Goal: Book appointment/travel/reservation

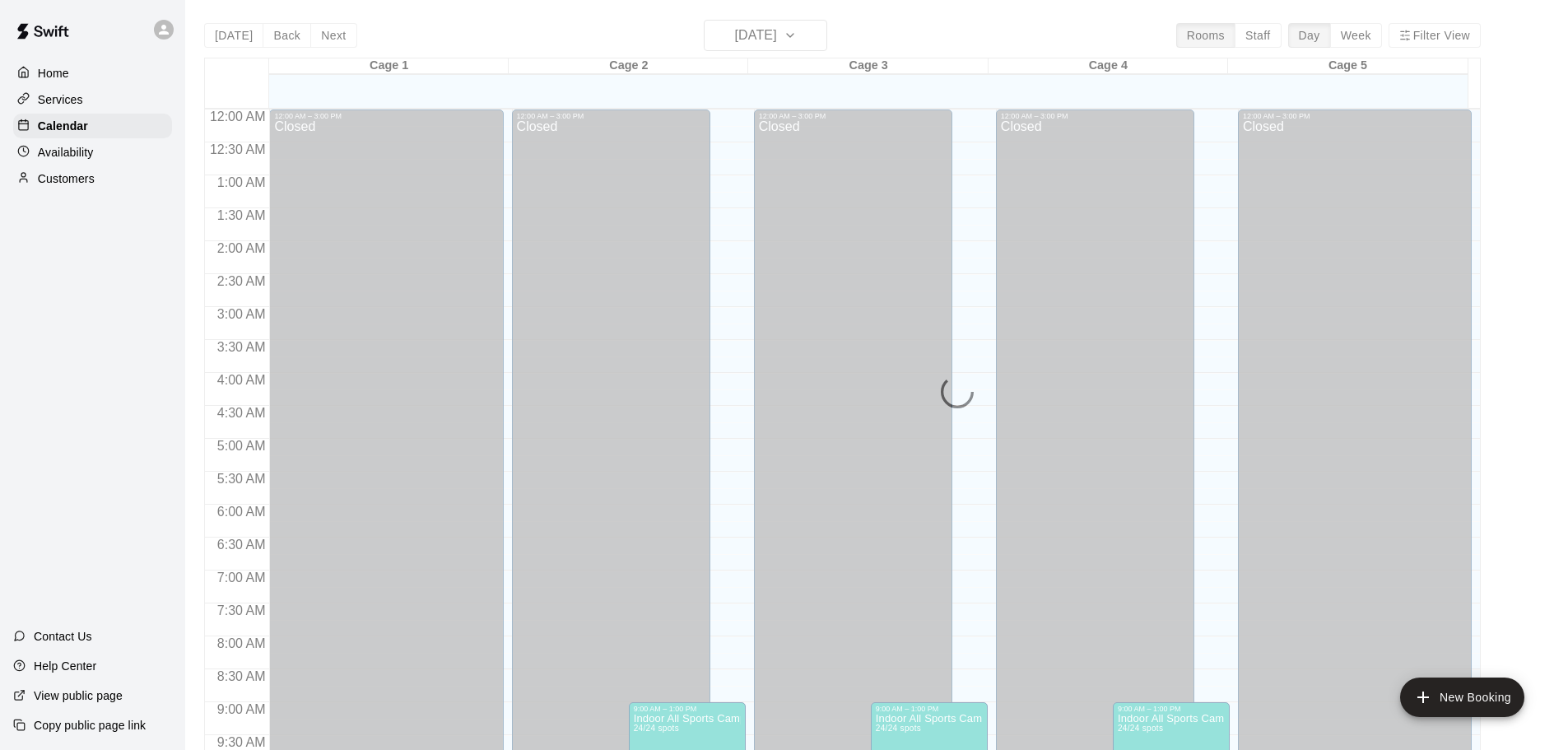
scroll to position [707, 0]
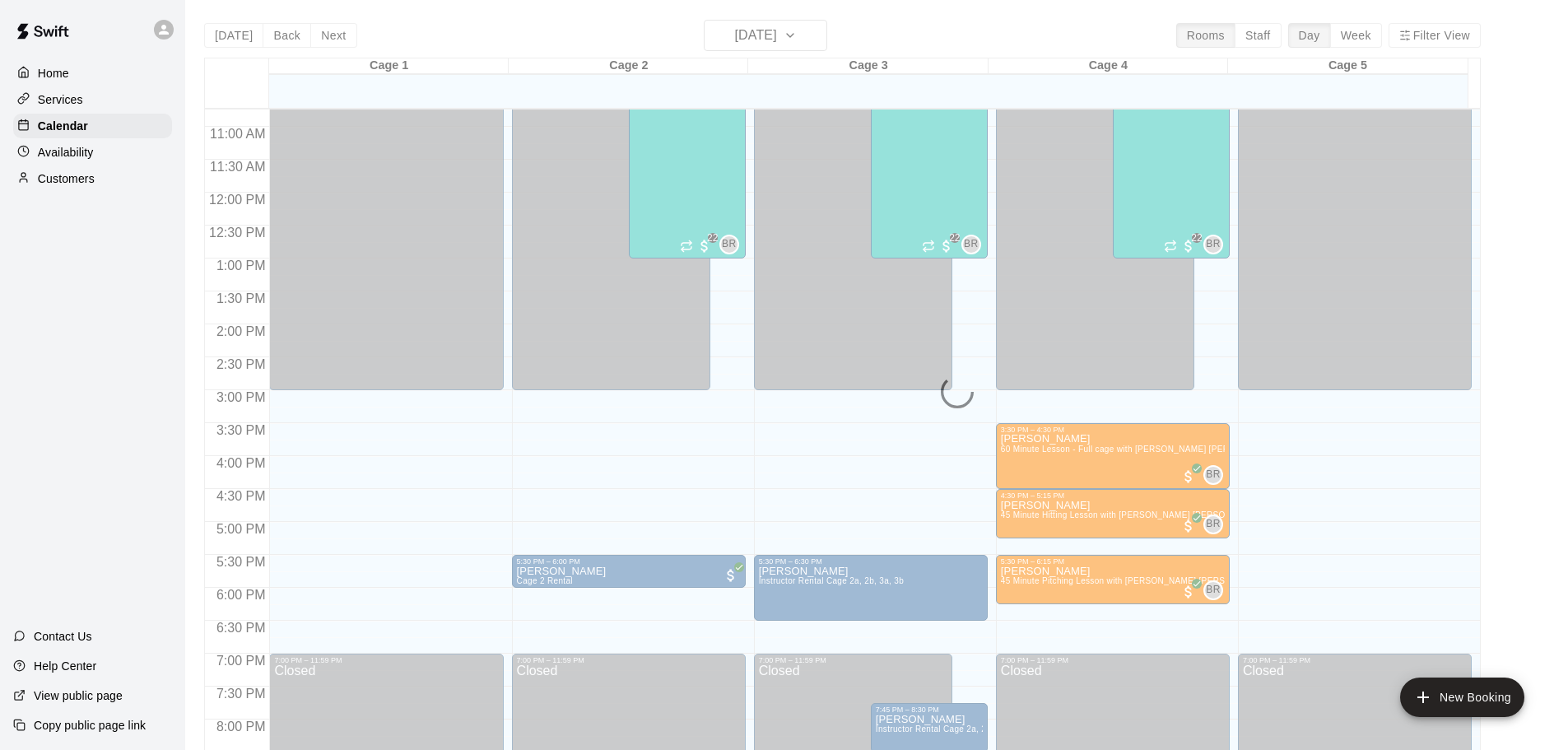
click at [444, 50] on div "[DATE] Back [DATE][DATE] Rooms Staff Day Week Filter View Cage 1 12 Tue Cage 2 …" at bounding box center [842, 395] width 1276 height 750
click at [342, 45] on div "[DATE] Back [DATE][DATE] Rooms Staff Day Week Filter View Cage 1 12 Tue Cage 2 …" at bounding box center [842, 395] width 1276 height 750
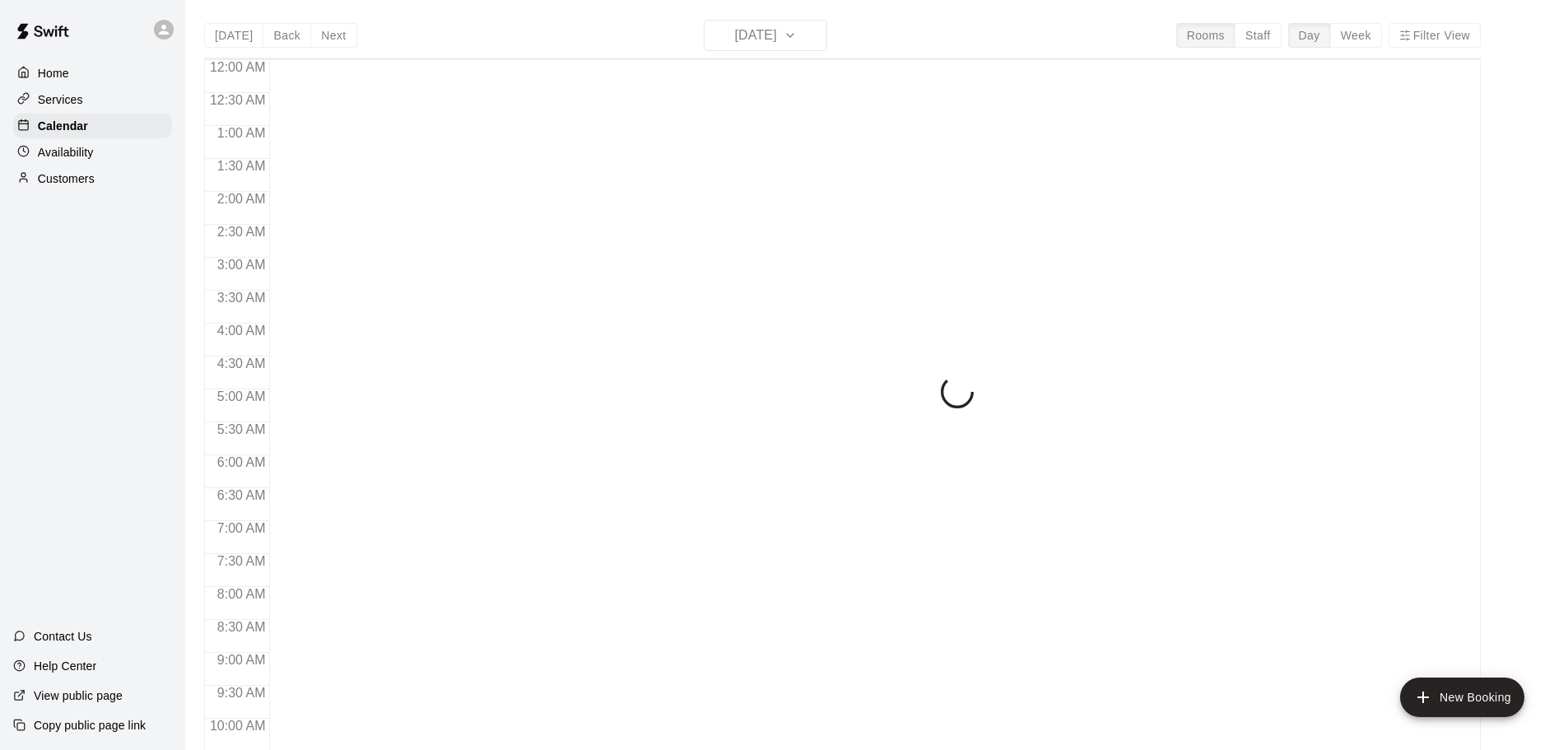
scroll to position [872, 0]
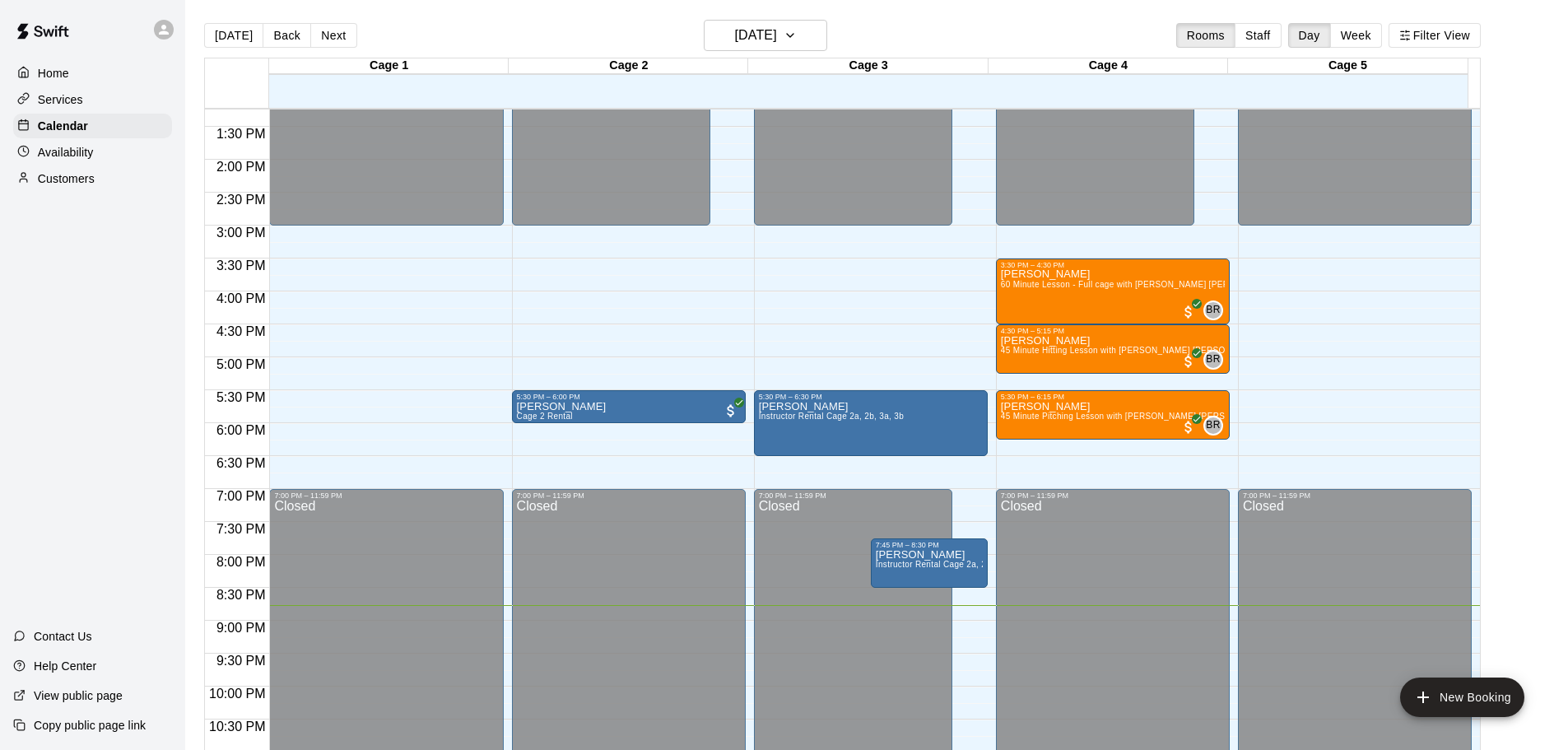
click at [326, 37] on button "Next" at bounding box center [334, 36] width 47 height 25
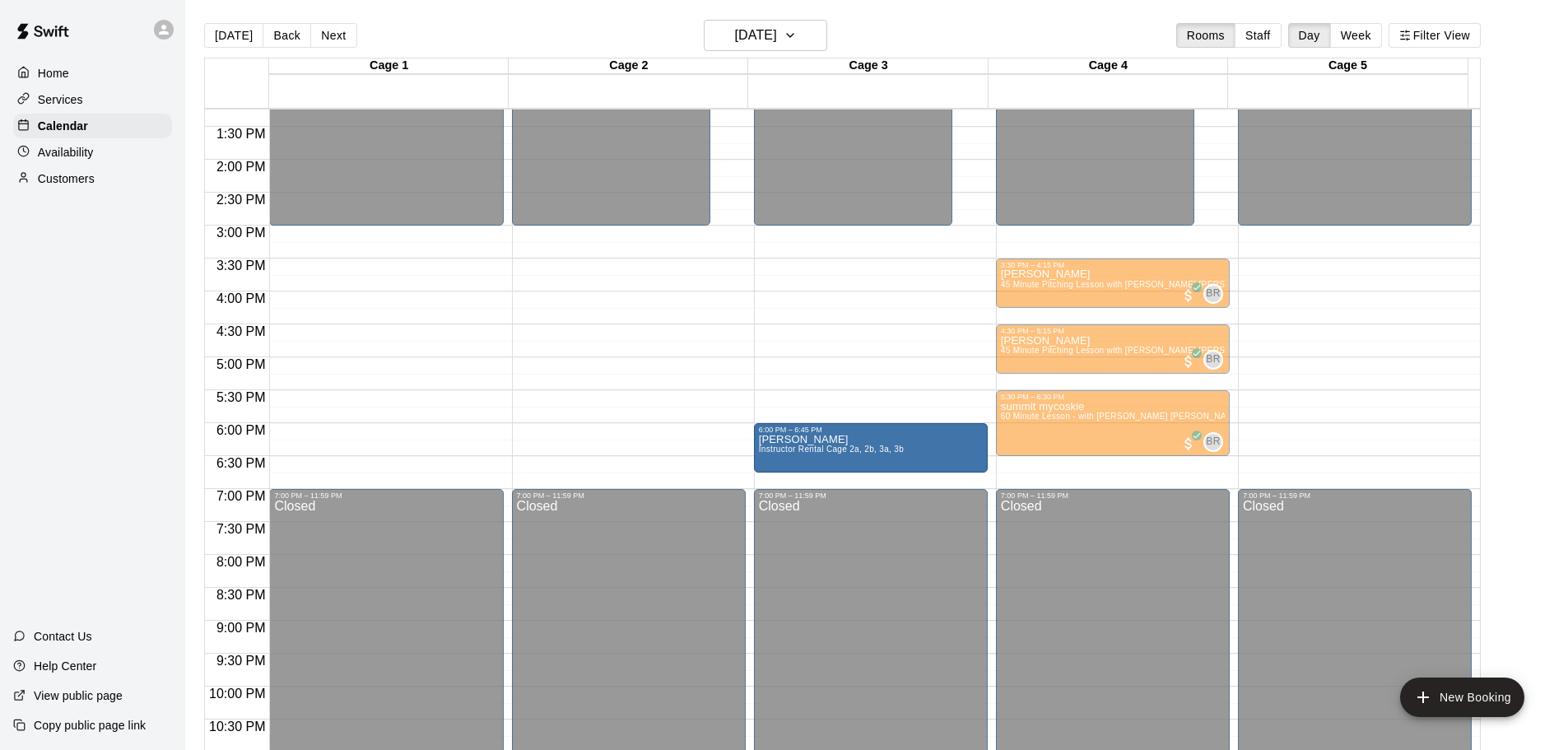
drag, startPoint x: 880, startPoint y: 458, endPoint x: 880, endPoint y: 446, distance: 12.0
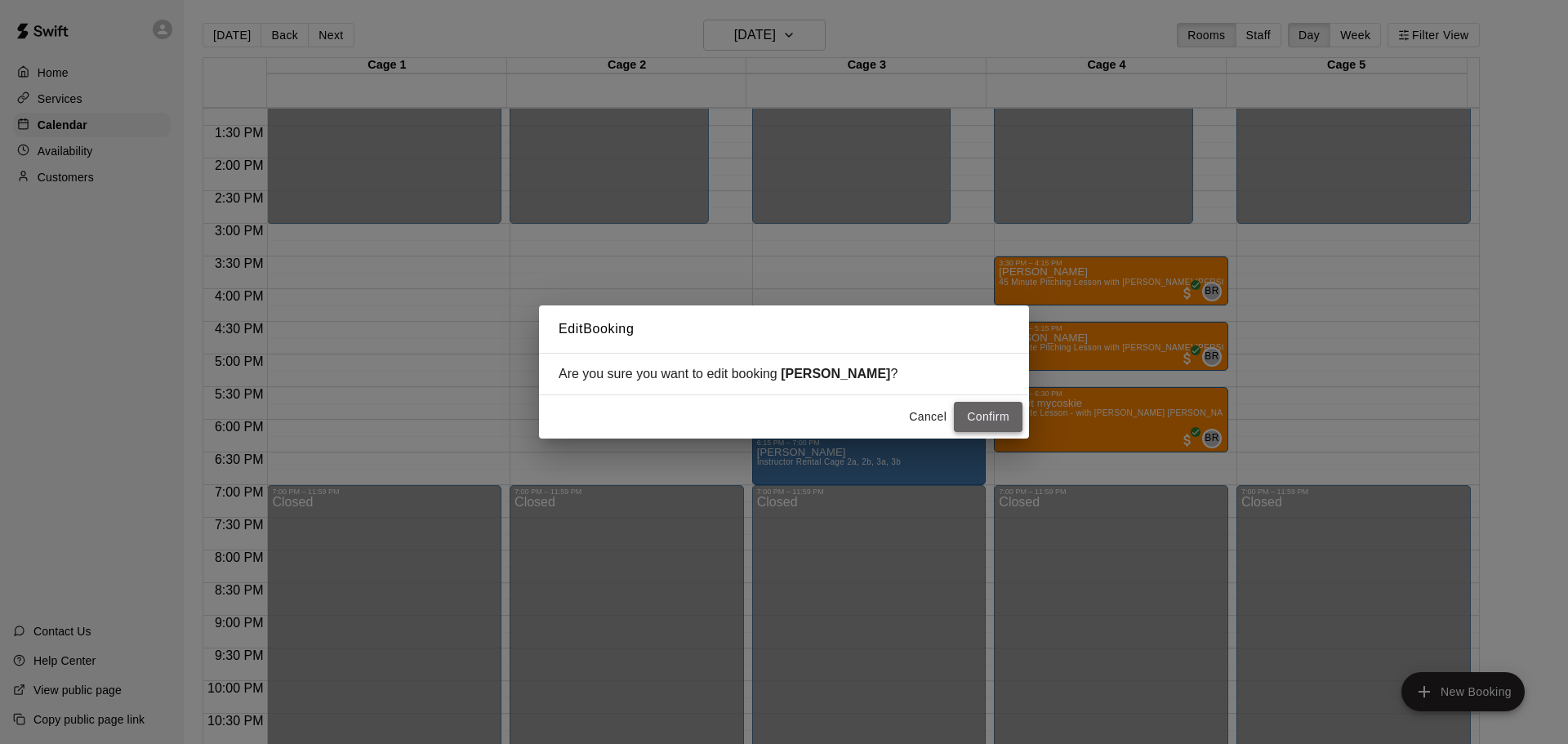
click at [985, 407] on button "Confirm" at bounding box center [988, 417] width 68 height 30
